Goal: Transaction & Acquisition: Purchase product/service

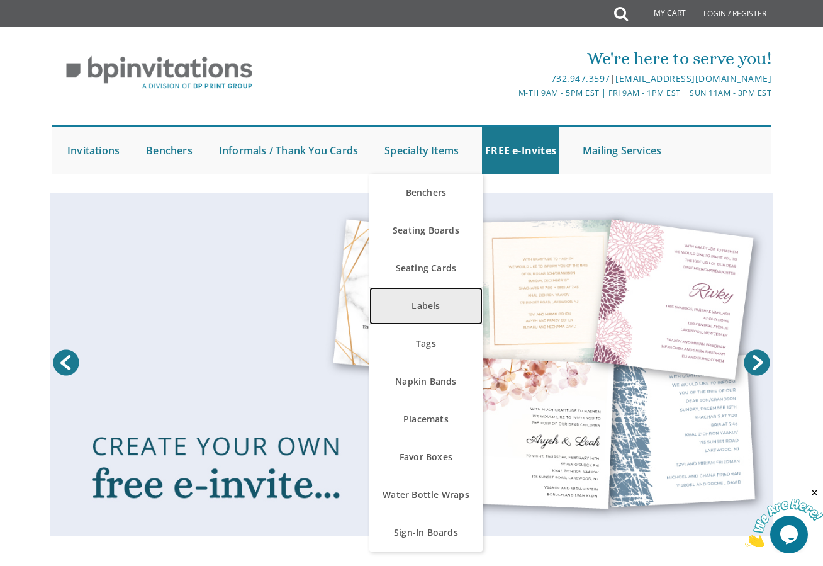
click at [428, 301] on link "Labels" at bounding box center [425, 306] width 113 height 38
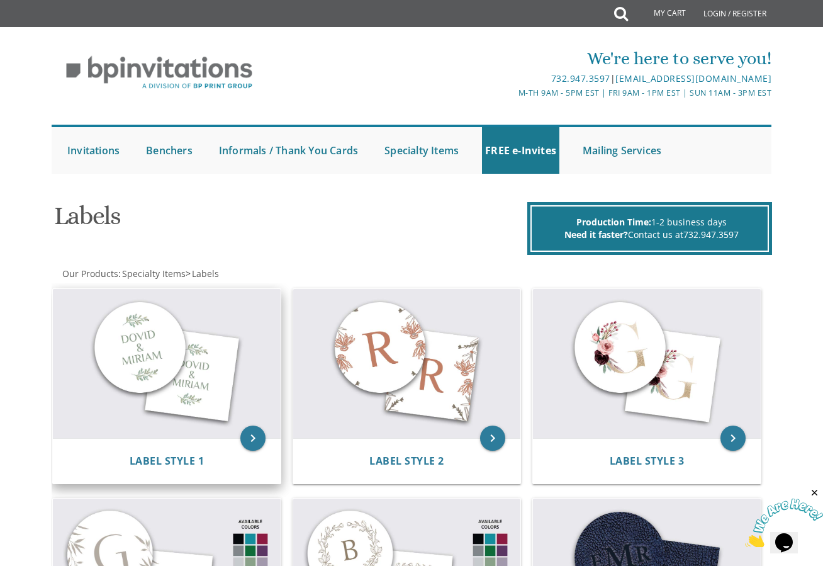
click at [223, 376] on img at bounding box center [166, 363] width 227 height 149
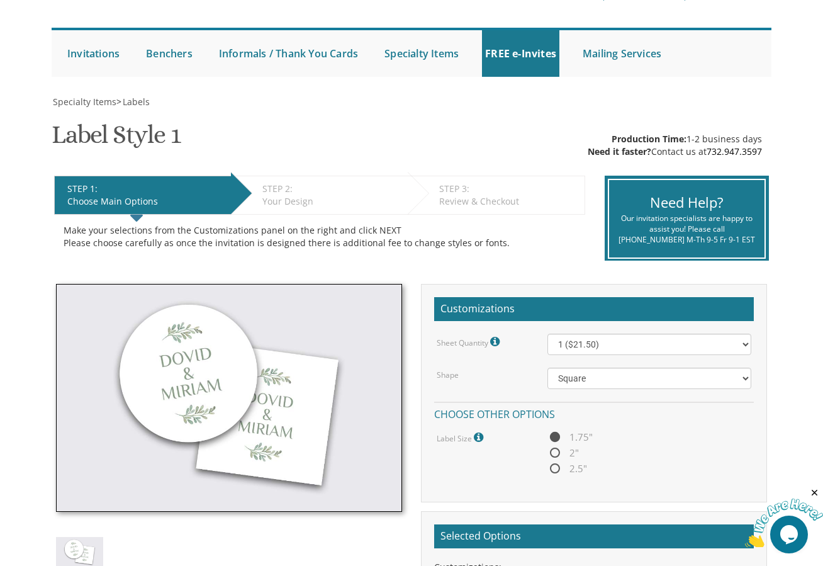
scroll to position [252, 0]
